Goal: Find specific page/section: Find specific page/section

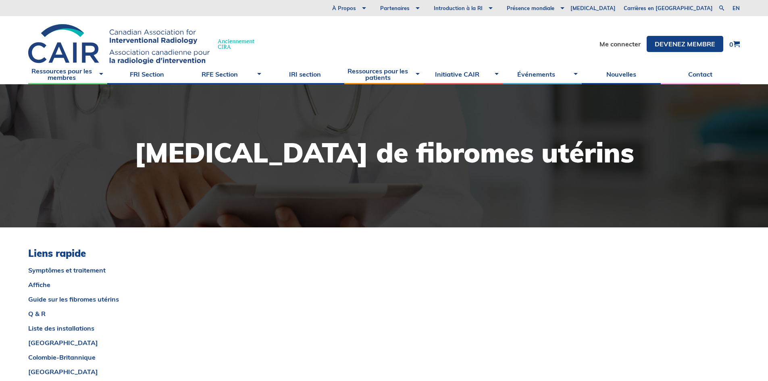
scroll to position [185, 0]
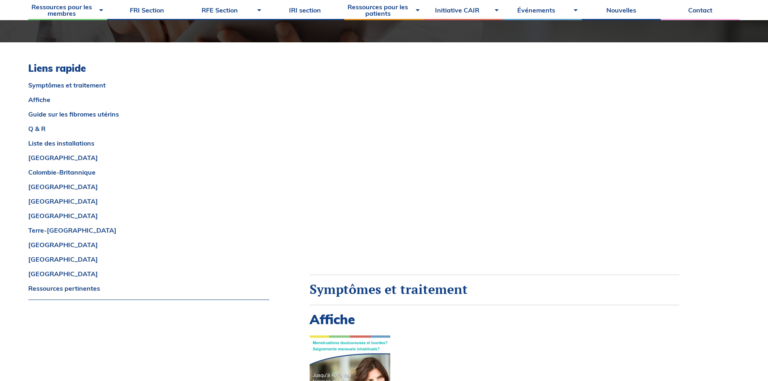
click at [35, 262] on link "[GEOGRAPHIC_DATA]" at bounding box center [148, 259] width 241 height 6
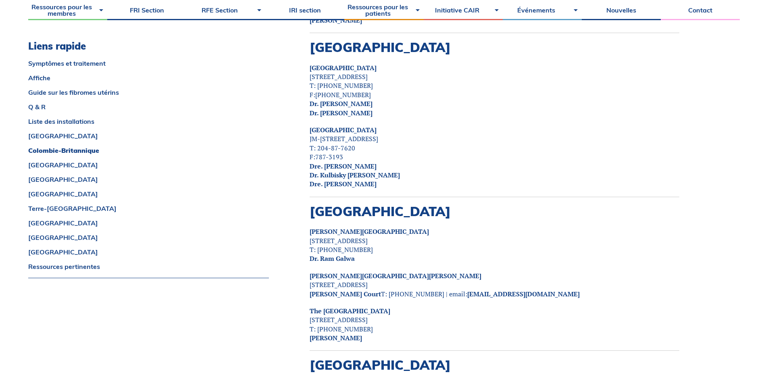
scroll to position [2298, 0]
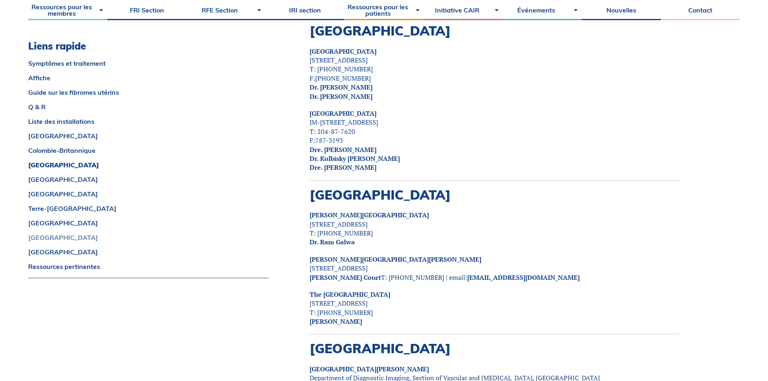
click at [39, 240] on link "[GEOGRAPHIC_DATA]" at bounding box center [148, 237] width 241 height 6
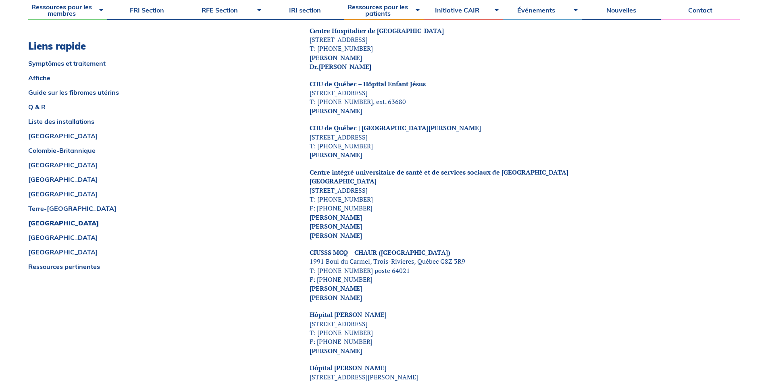
scroll to position [3568, 0]
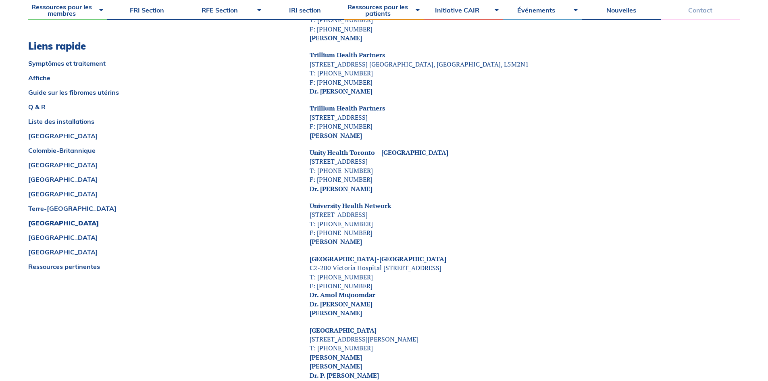
click at [706, 13] on link "Contact" at bounding box center [700, 10] width 79 height 20
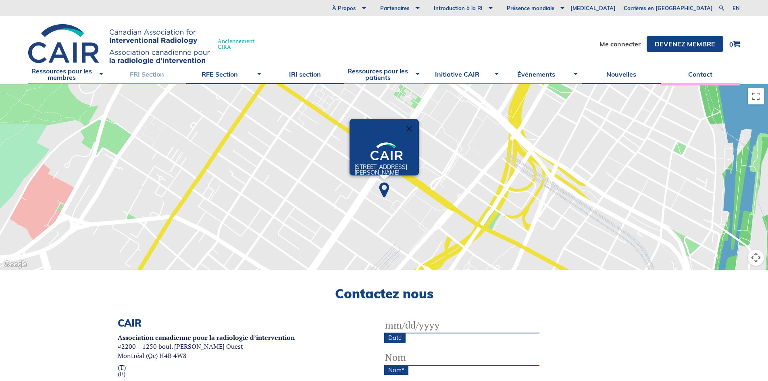
click at [133, 77] on link "FRI Section" at bounding box center [146, 74] width 79 height 20
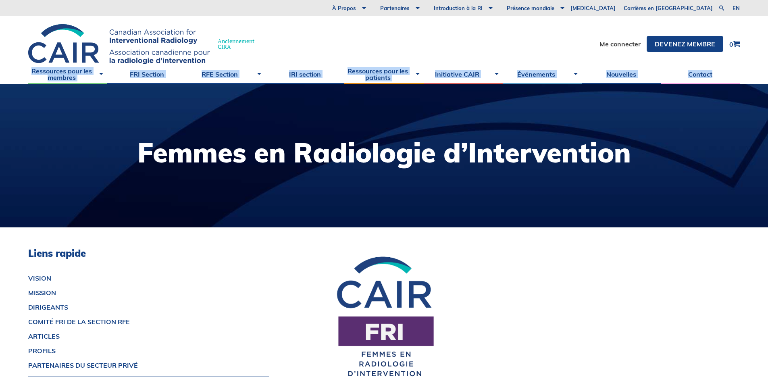
drag, startPoint x: 767, startPoint y: 56, endPoint x: 761, endPoint y: 138, distance: 82.4
click at [761, 138] on body "À Propos Vision et mission Membre de la direction Rapports annuels Etats Financ…" at bounding box center [384, 190] width 768 height 381
click at [272, 134] on div at bounding box center [384, 155] width 768 height 143
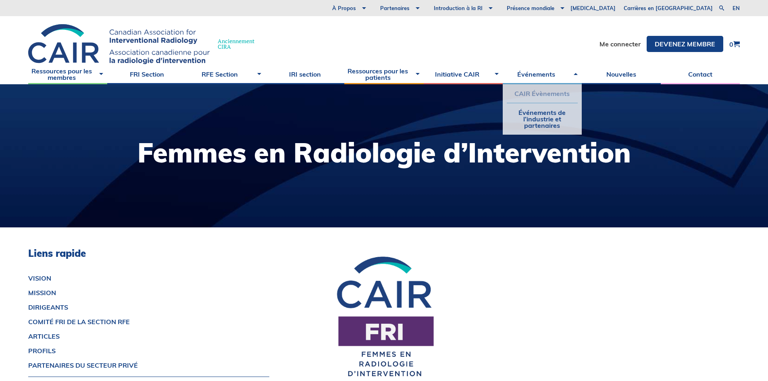
click at [542, 87] on link "CAIR Évènements" at bounding box center [542, 93] width 71 height 19
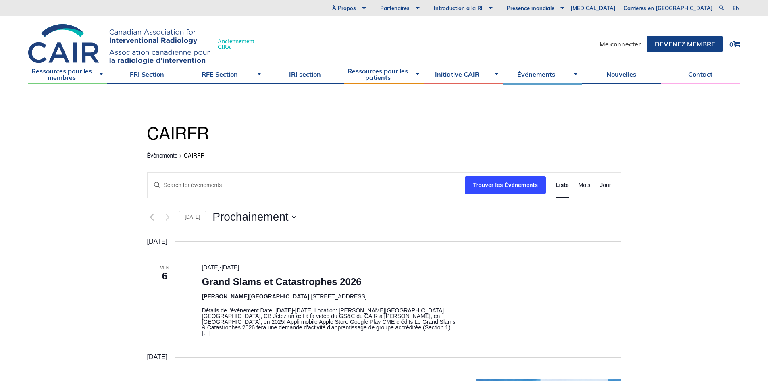
click at [573, 223] on div "Aujourd'hui Prochainement Prochainement Choisir la date. 9/15/2025" at bounding box center [384, 217] width 474 height 12
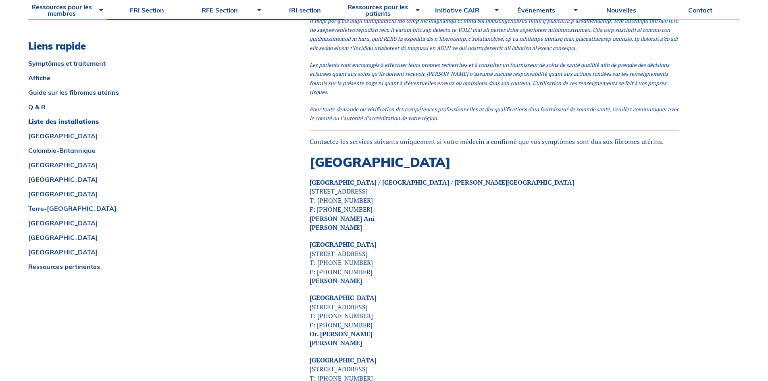
scroll to position [1521, 0]
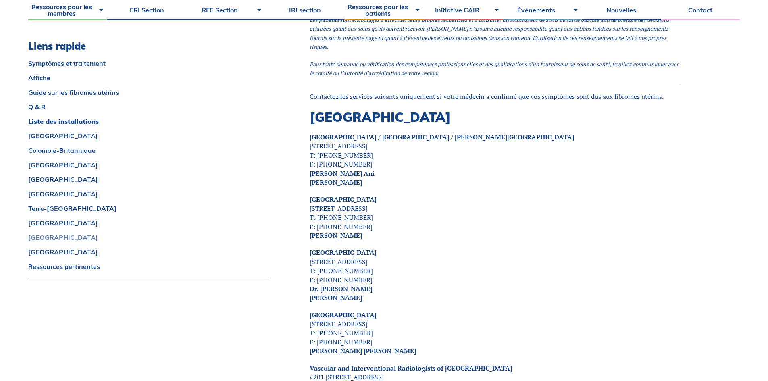
click at [46, 237] on link "[GEOGRAPHIC_DATA]" at bounding box center [148, 237] width 241 height 6
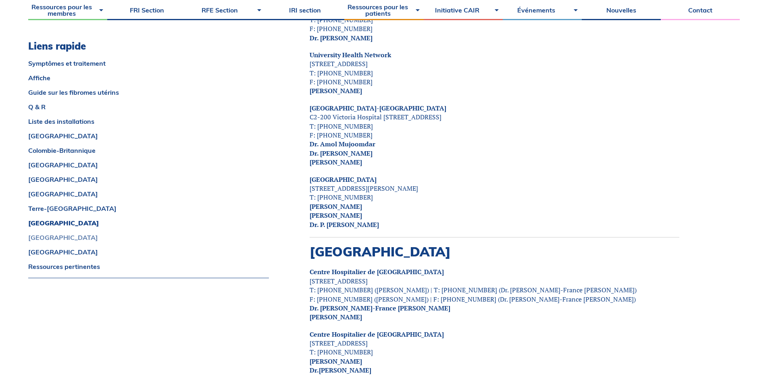
scroll to position [3904, 0]
